Goal: Information Seeking & Learning: Understand process/instructions

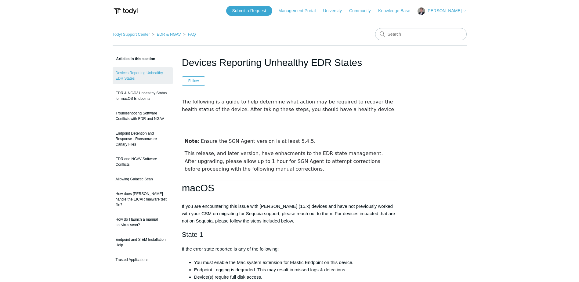
click at [450, 10] on span "[PERSON_NAME]" at bounding box center [443, 10] width 35 height 5
click at [447, 25] on link "My Support Requests" at bounding box center [448, 24] width 60 height 11
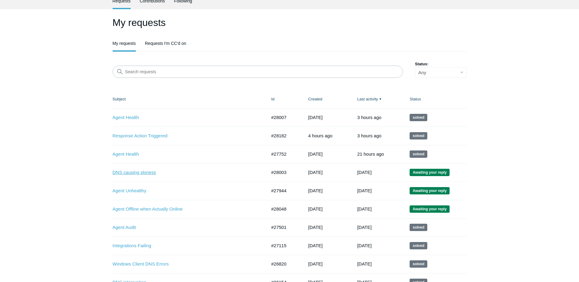
scroll to position [31, 0]
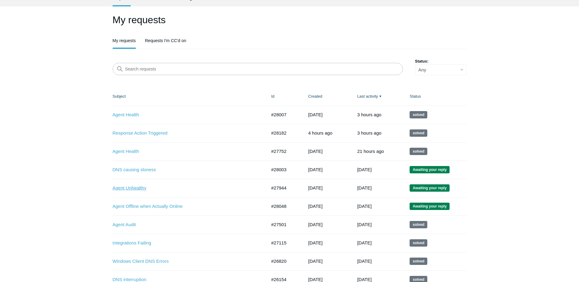
click at [135, 191] on link "Agent Unhealthy" at bounding box center [185, 188] width 145 height 7
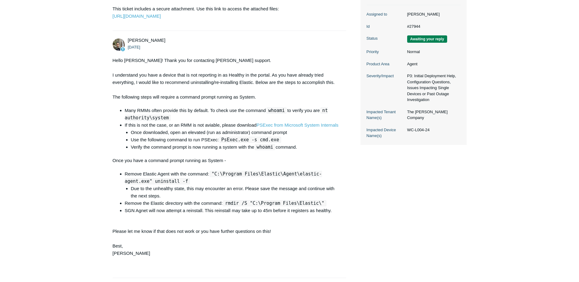
scroll to position [153, 0]
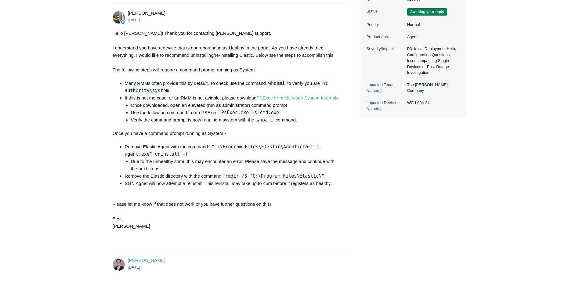
drag, startPoint x: 440, startPoint y: 114, endPoint x: 407, endPoint y: 114, distance: 33.6
click at [407, 106] on dd "WC-L004-24" at bounding box center [432, 103] width 56 height 6
copy dd "WC-L004-24"
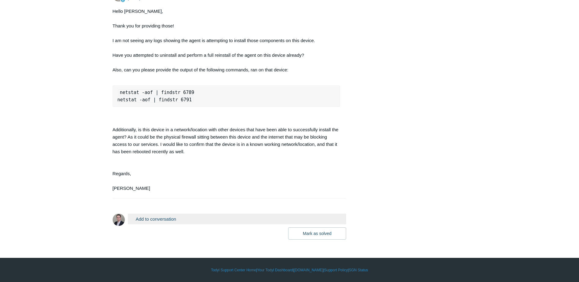
scroll to position [1263, 0]
click at [313, 232] on button "Mark as solved" at bounding box center [317, 233] width 58 height 12
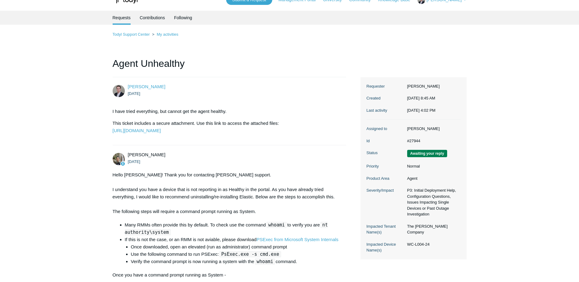
scroll to position [31, 0]
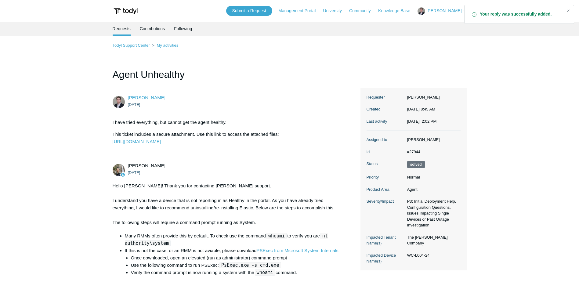
click at [442, 10] on span "[PERSON_NAME]" at bounding box center [443, 10] width 35 height 5
click at [438, 24] on link "My Support Requests" at bounding box center [448, 24] width 60 height 11
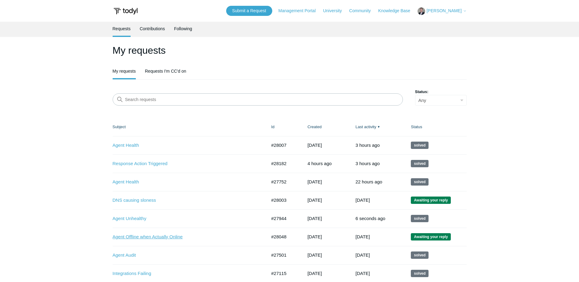
click at [133, 236] on link "Agent Offline when Actually Online" at bounding box center [185, 236] width 145 height 7
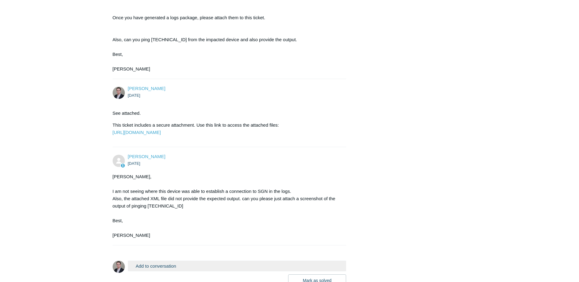
scroll to position [229, 0]
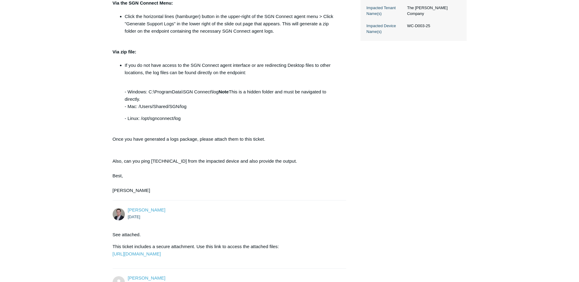
drag, startPoint x: 432, startPoint y: 37, endPoint x: 407, endPoint y: 39, distance: 24.5
click at [407, 29] on dd "WC-D003-25" at bounding box center [432, 26] width 56 height 6
copy dd "WC-D003-25"
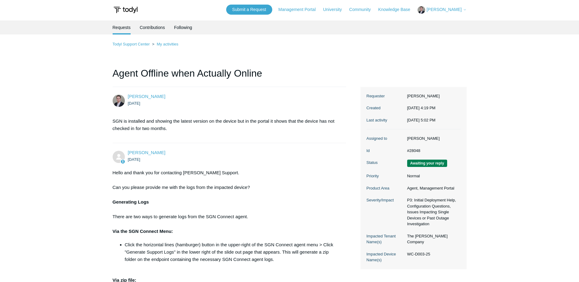
scroll to position [0, 0]
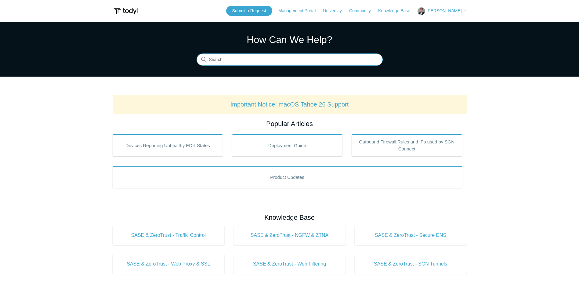
click at [244, 61] on input "Search" at bounding box center [290, 60] width 186 height 12
type input "uninstall"
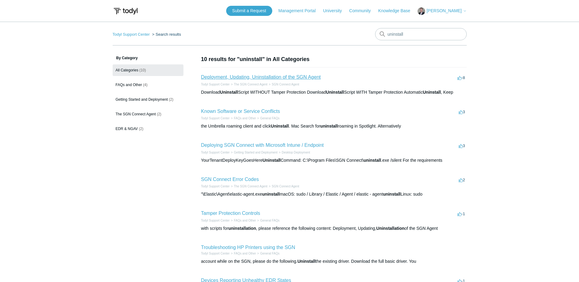
click at [232, 78] on link "Deployment, Updating, Uninstallation of the SGN Agent" at bounding box center [261, 76] width 120 height 5
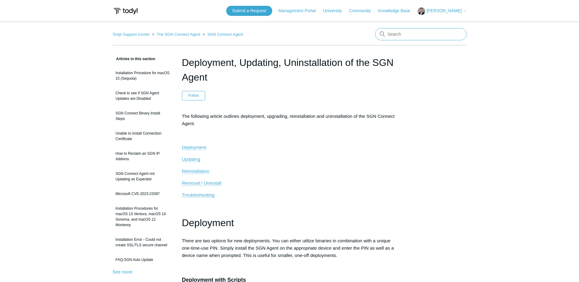
click at [411, 33] on input "Search" at bounding box center [421, 34] width 92 height 12
click at [135, 35] on link "Todyl Support Center" at bounding box center [131, 34] width 37 height 5
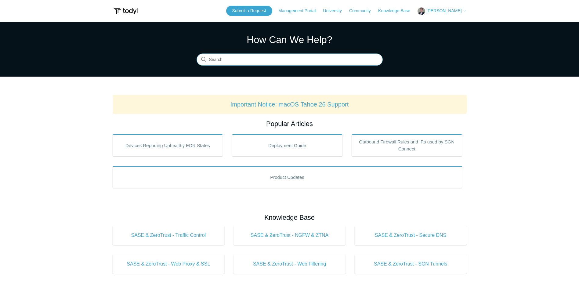
click at [227, 59] on input "Search" at bounding box center [290, 60] width 186 height 12
type input "r"
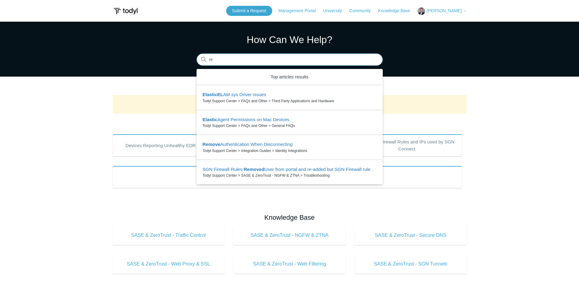
type input "r"
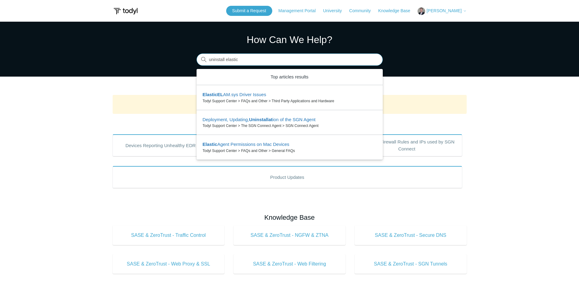
type input "uninstall elastic"
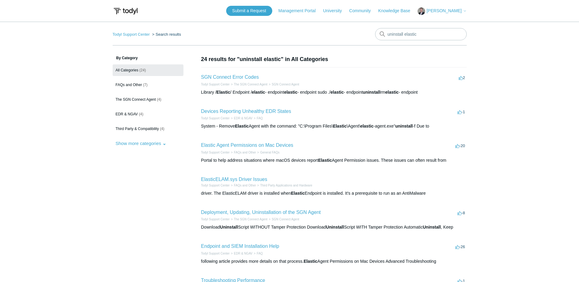
click at [269, 106] on li "Devices Reporting Unhealthy EDR States -1 votes -1 Todyl Support Center EDR & N…" at bounding box center [334, 119] width 266 height 34
click at [266, 111] on link "Devices Reporting Unhealthy EDR States" at bounding box center [246, 111] width 90 height 5
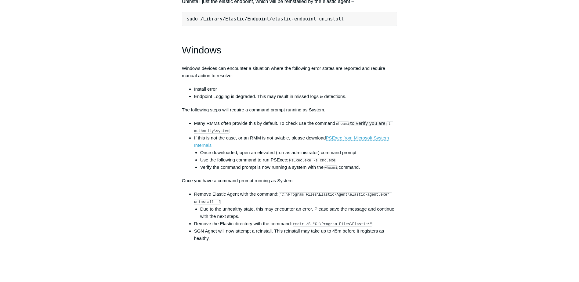
scroll to position [837, 0]
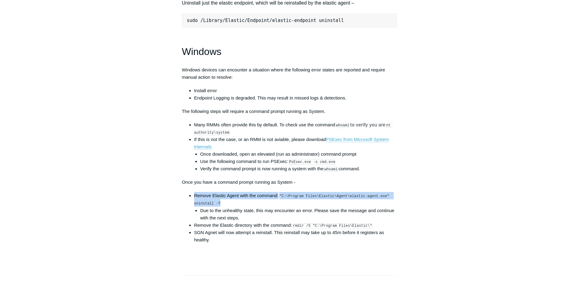
drag, startPoint x: 280, startPoint y: 201, endPoint x: 291, endPoint y: 209, distance: 13.7
click at [291, 209] on li "Remove Elastic Agent with the command: "C:\Program Files\Elastic\Agent\elastic-…" at bounding box center [295, 206] width 203 height 29
drag, startPoint x: 291, startPoint y: 209, endPoint x: 259, endPoint y: 210, distance: 31.7
click at [290, 210] on li "Remove Elastic Agent with the command: "C:\Program Files\Elastic\Agent\elastic-…" at bounding box center [295, 206] width 203 height 29
click at [217, 206] on code ""C:\Program Files\Elastic\Agent\elastic-agent.exe" uninstall -f" at bounding box center [292, 200] width 197 height 12
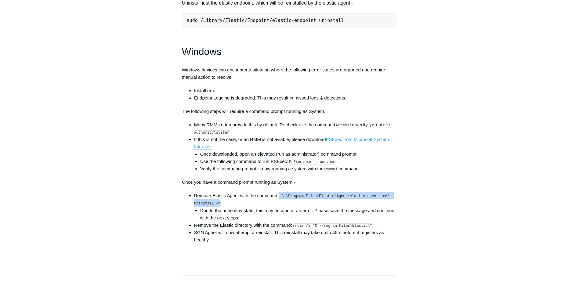
drag, startPoint x: 219, startPoint y: 209, endPoint x: 281, endPoint y: 200, distance: 63.0
click at [281, 200] on li "Remove Elastic Agent with the command: "C:\Program Files\Elastic\Agent\elastic-…" at bounding box center [295, 206] width 203 height 29
copy code ""C:\Program Files\Elastic\Agent\elastic-agent.exe" uninstall -f"
